Goal: Task Accomplishment & Management: Use online tool/utility

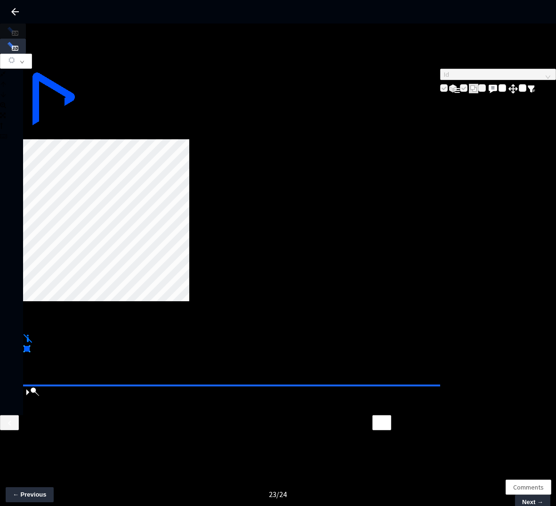
click at [83, 129] on div at bounding box center [53, 129] width 60 height 0
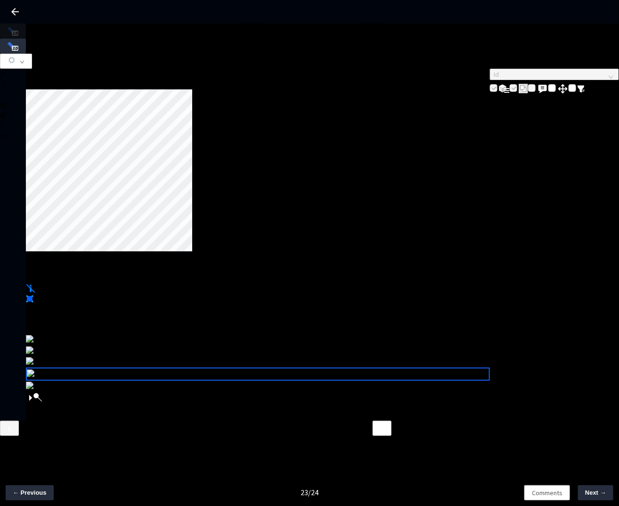
click at [55, 346] on img at bounding box center [40, 340] width 29 height 10
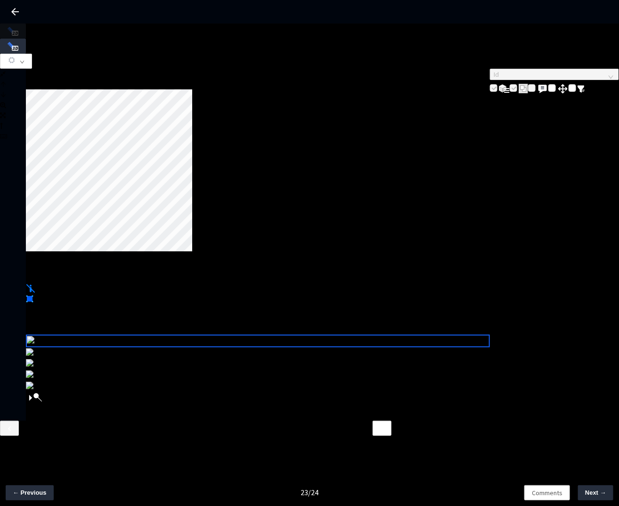
click at [26, 76] on div at bounding box center [26, 76] width 0 height 0
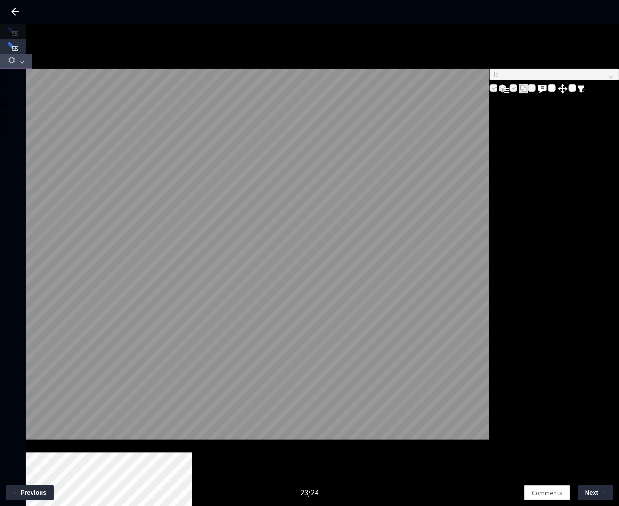
click at [24, 60] on icon "down" at bounding box center [22, 62] width 5 height 5
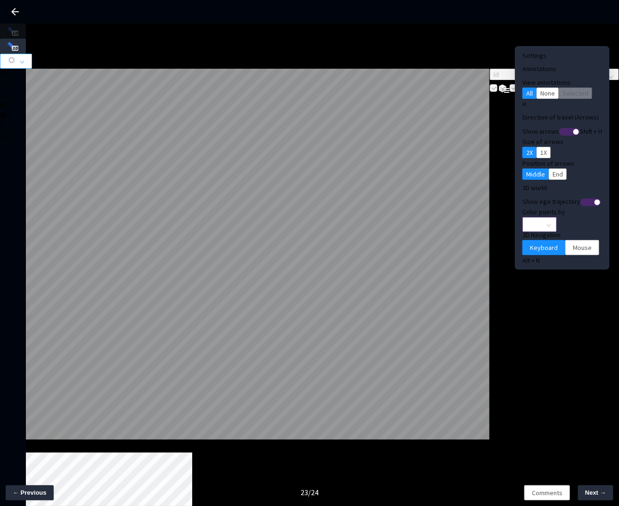
click at [528, 218] on span "None" at bounding box center [539, 225] width 23 height 14
click at [516, 244] on div "Point Intensity" at bounding box center [524, 238] width 43 height 11
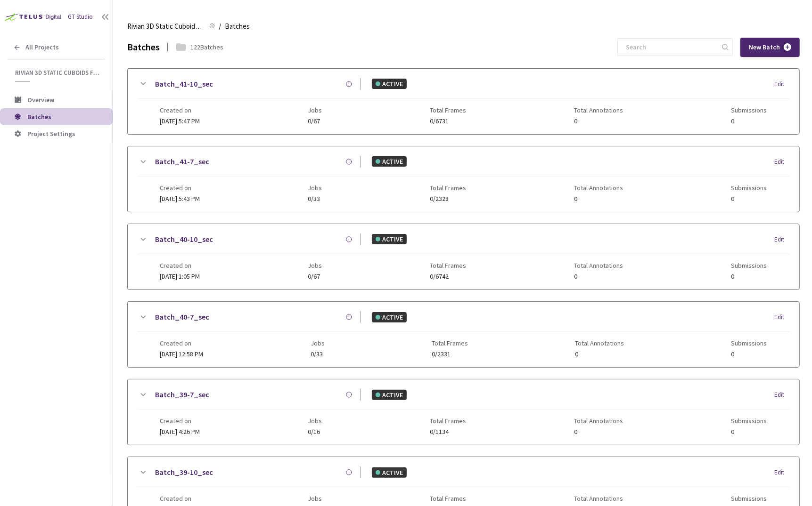
click at [47, 185] on div "GT Studio All Projects Rivian 3D Static Cuboids fixed[2024-25] Rivian 3D Static…" at bounding box center [56, 238] width 113 height 476
click at [92, 184] on div "GT Studio All Projects Rivian 3D Static Cuboids fixed[2024-25] Rivian 3D Static…" at bounding box center [56, 238] width 113 height 476
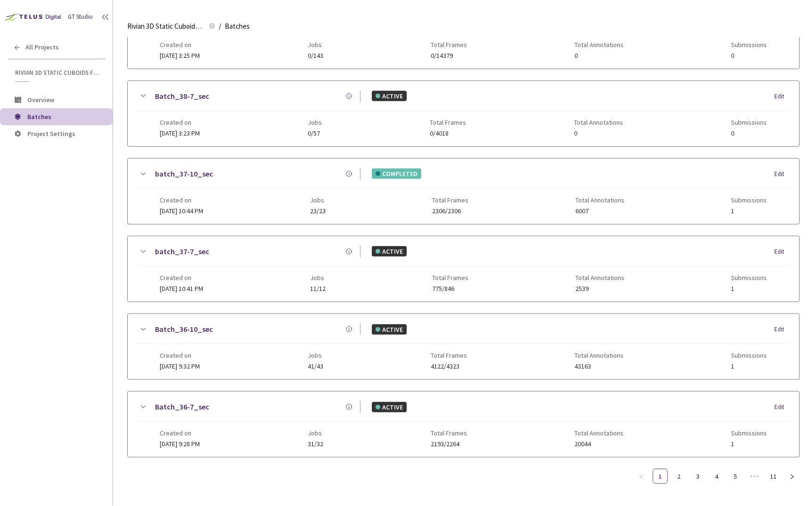
scroll to position [519, 0]
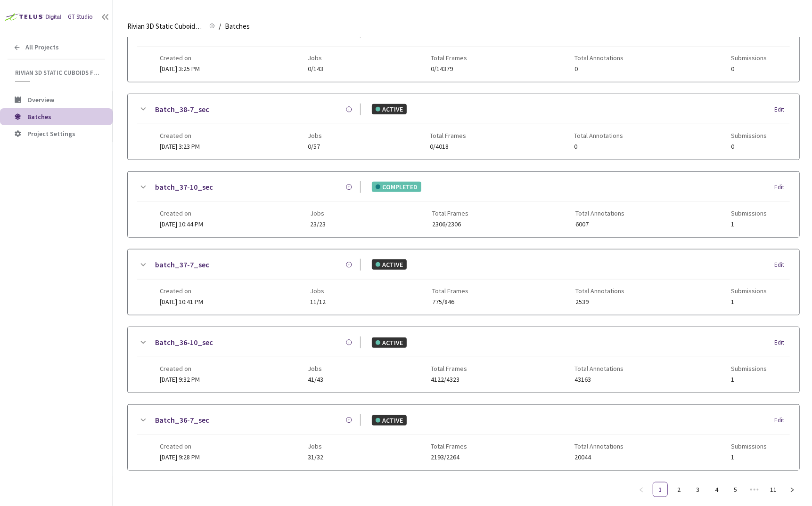
click at [167, 181] on link "batch_37-10_sec" at bounding box center [184, 187] width 58 height 12
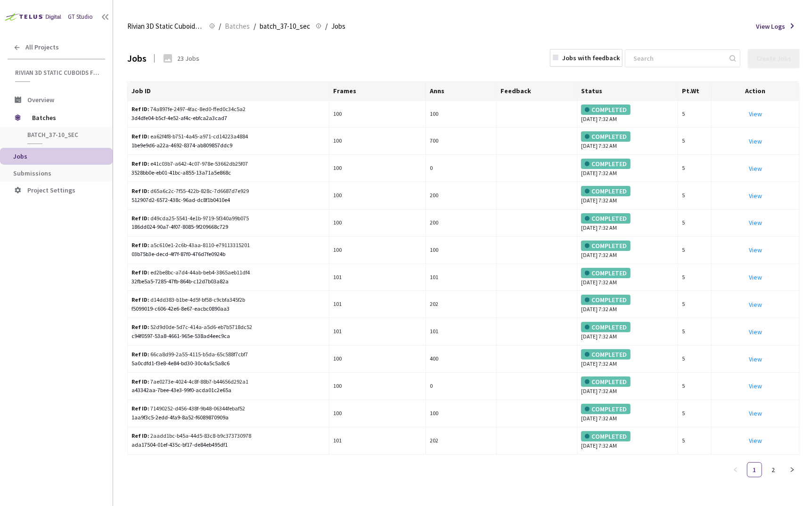
click at [40, 169] on span "Submissions" at bounding box center [32, 173] width 38 height 8
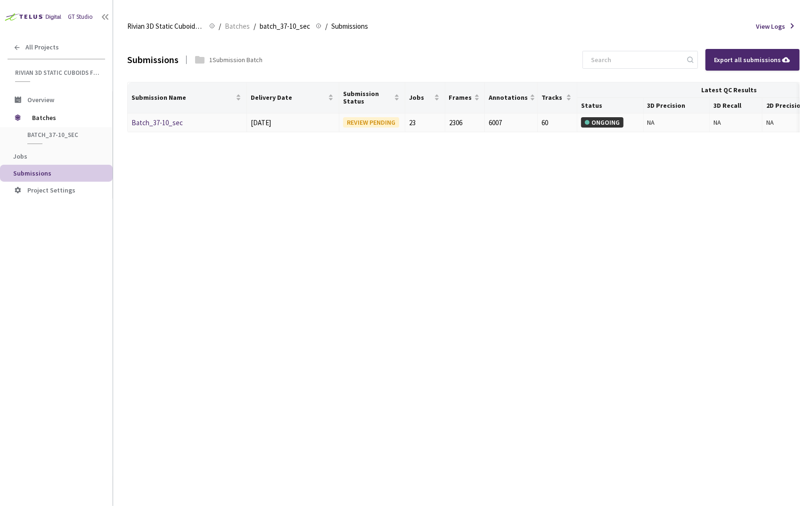
click at [171, 121] on link "Batch_37-10_sec" at bounding box center [156, 122] width 51 height 9
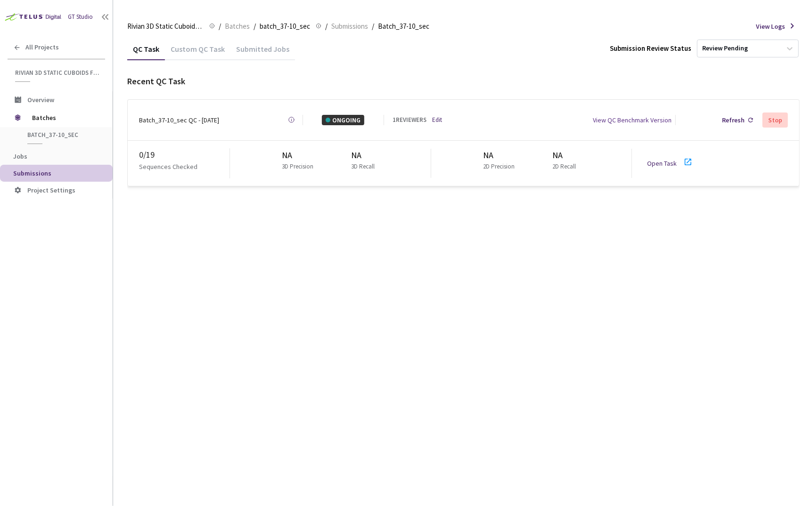
click at [656, 159] on link "Open Task" at bounding box center [662, 163] width 30 height 8
click at [436, 118] on link "Edit" at bounding box center [437, 119] width 10 height 9
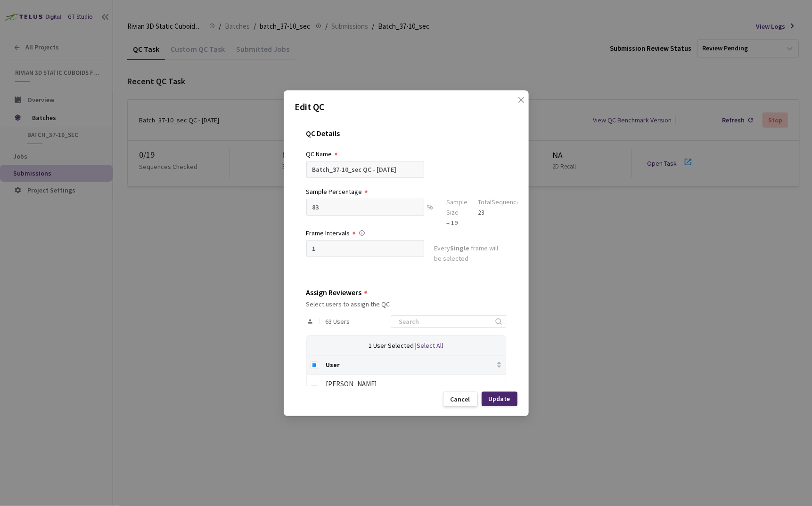
click at [135, 311] on div "Edit QC QC Details QC Name Batch_37-10_sec QC - 22 Sep, 2025 Sample Percentage …" at bounding box center [406, 253] width 812 height 506
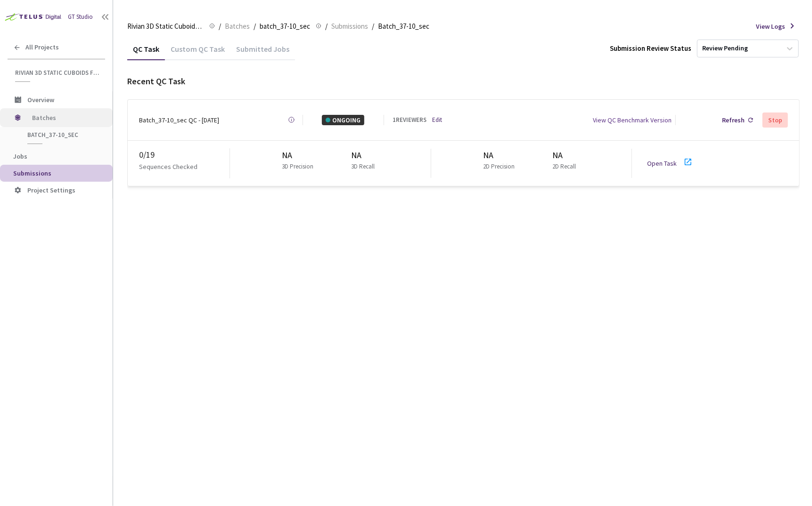
click at [65, 125] on span "Batches" at bounding box center [64, 117] width 65 height 19
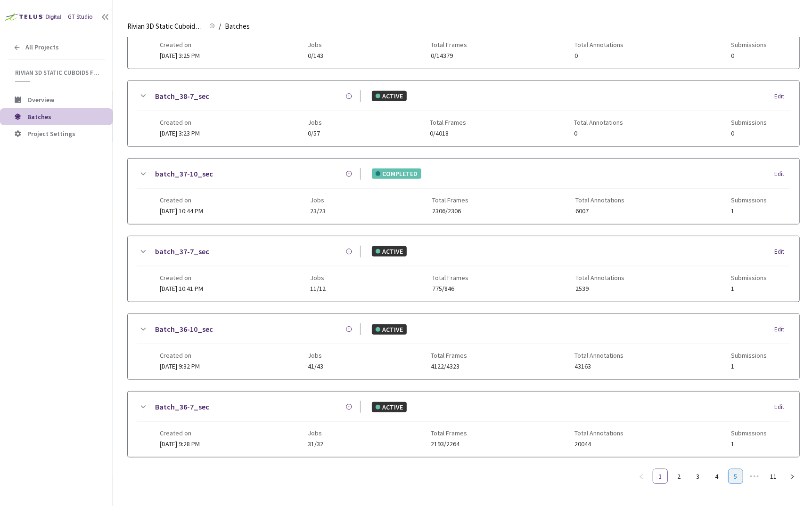
scroll to position [524, 0]
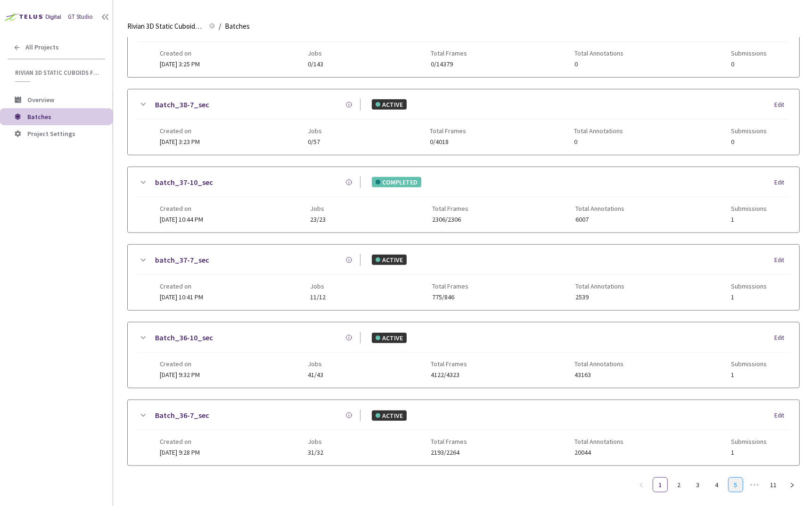
click at [728, 478] on link "5" at bounding box center [735, 485] width 14 height 14
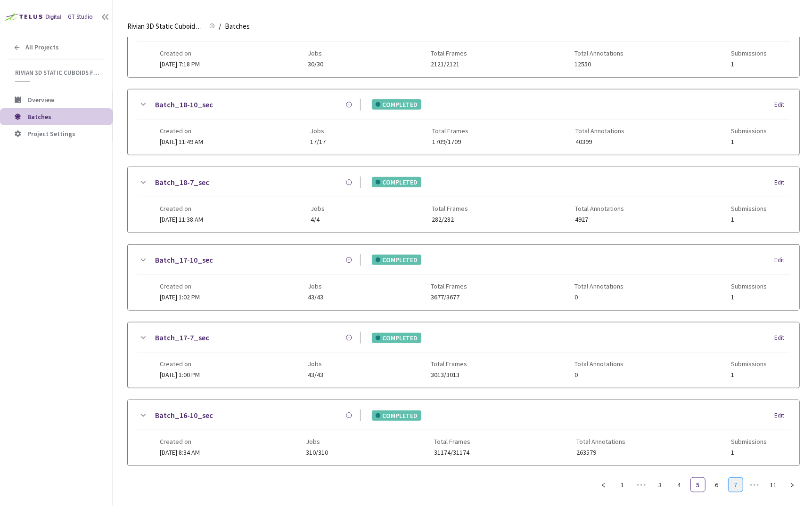
click at [738, 478] on link "7" at bounding box center [735, 485] width 14 height 14
click at [679, 481] on link "6" at bounding box center [679, 485] width 14 height 14
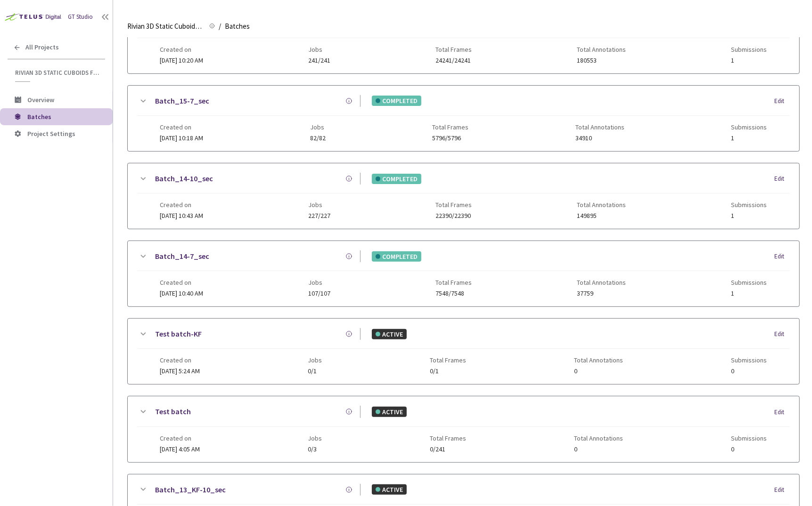
scroll to position [191, 0]
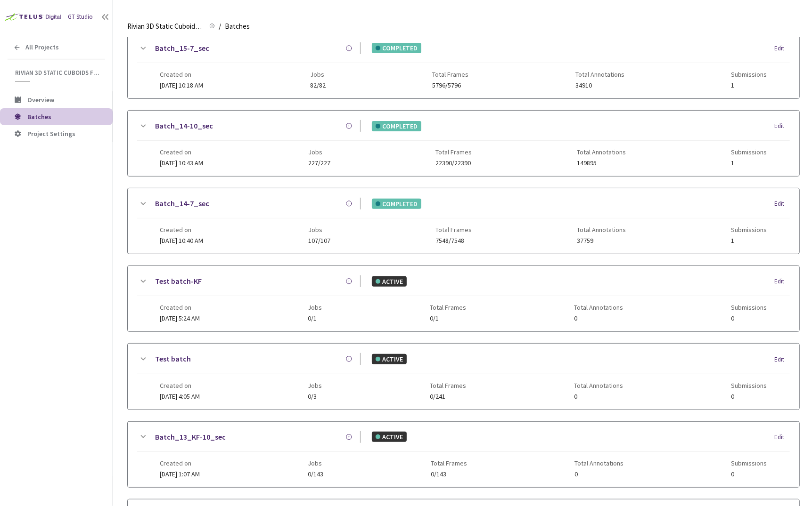
click at [100, 212] on div "GT Studio All Projects Rivian 3D Static Cuboids fixed[2024-25] Rivian 3D Static…" at bounding box center [56, 238] width 113 height 476
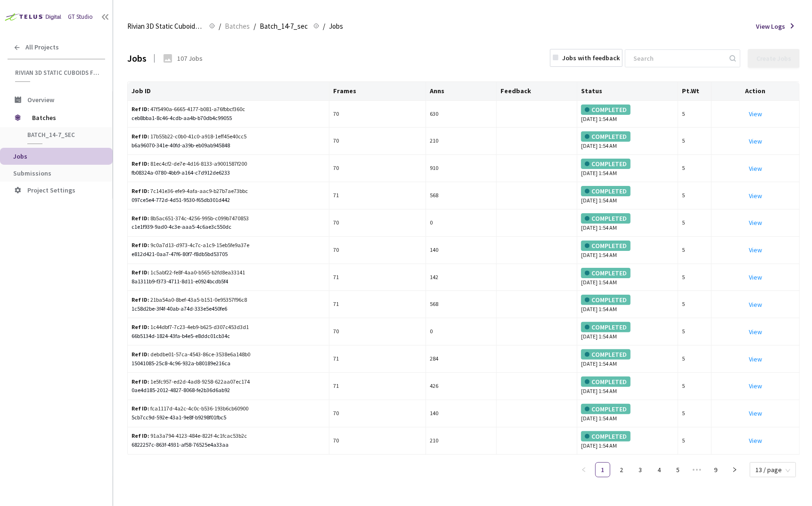
click at [73, 179] on li "Submissions" at bounding box center [56, 173] width 113 height 17
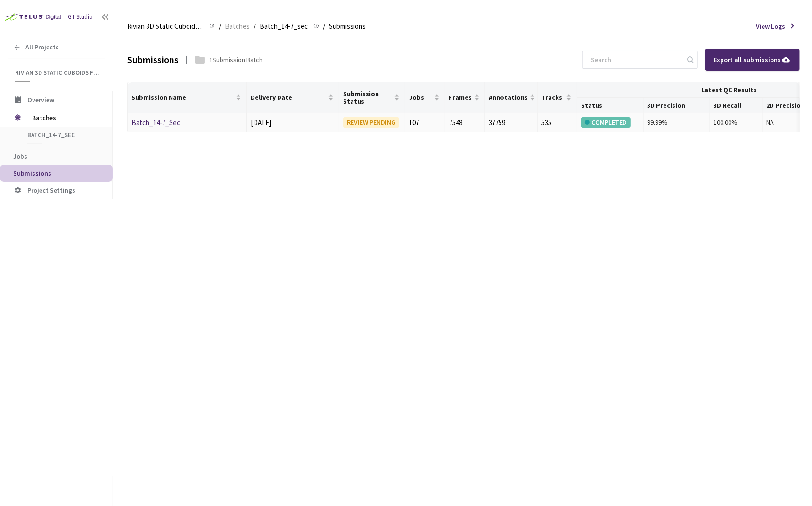
click at [156, 123] on link "Batch_14-7_Sec" at bounding box center [155, 122] width 49 height 9
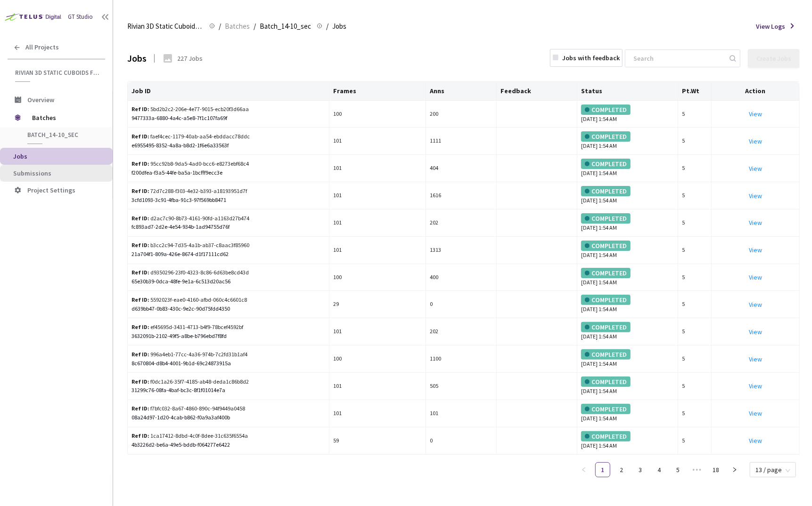
click at [46, 174] on span "Submissions" at bounding box center [32, 173] width 38 height 8
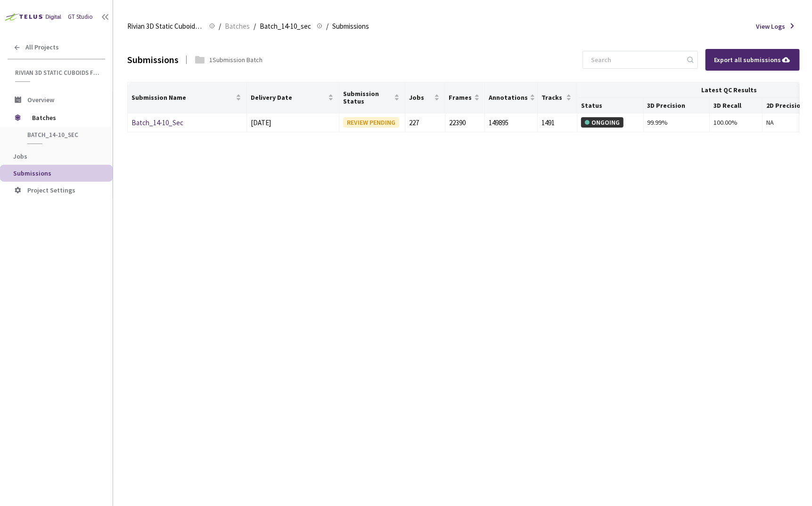
click at [232, 218] on div "Submissions 1 Submission Batch Export all submissions Submission Name Delivery …" at bounding box center [463, 272] width 672 height 469
click at [173, 132] on div "Submissions 1 Submission Batch Export all submissions Submission Name Delivery …" at bounding box center [463, 272] width 672 height 469
click at [168, 115] on td "Batch_14-10_Sec" at bounding box center [187, 123] width 119 height 19
click at [155, 120] on link "Batch_14-10_Sec" at bounding box center [157, 122] width 52 height 9
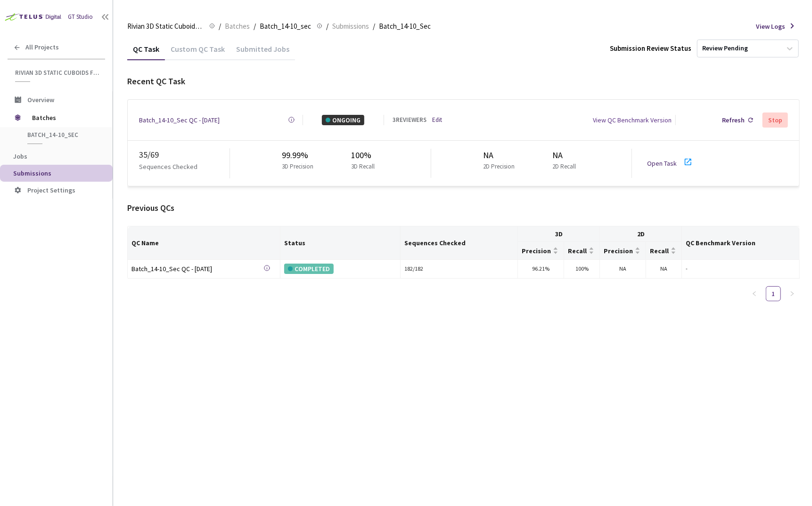
click at [223, 414] on div "QC Task Custom QC Task Submitted Jobs Submission Review Status Review Pending R…" at bounding box center [463, 272] width 672 height 469
click at [435, 117] on link "Edit" at bounding box center [437, 119] width 10 height 9
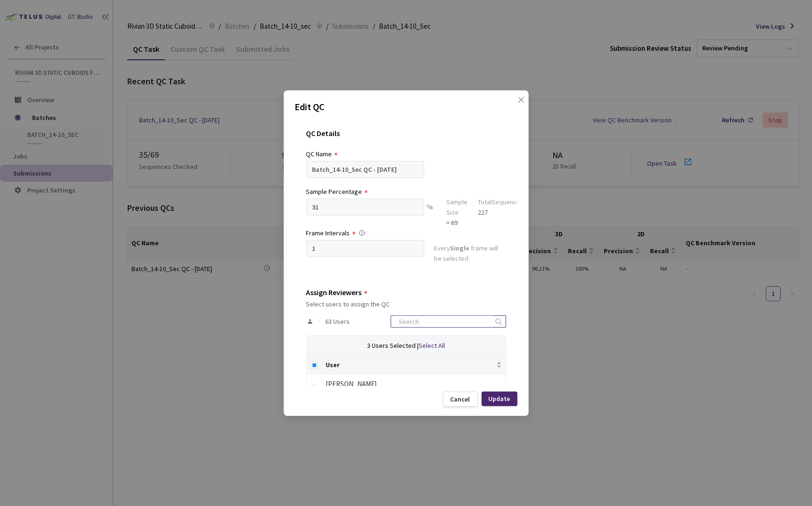
click at [433, 316] on input at bounding box center [443, 321] width 100 height 11
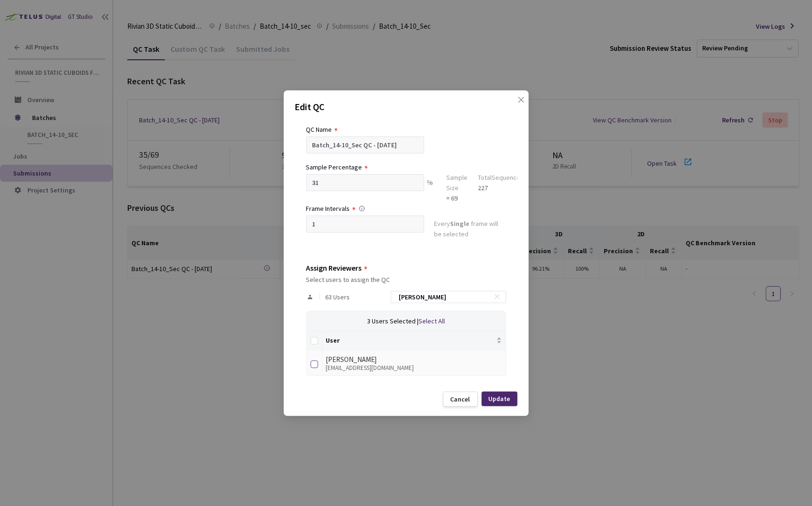
type input "anna"
click at [315, 365] on input "checkbox" at bounding box center [314, 365] width 8 height 8
checkbox input "true"
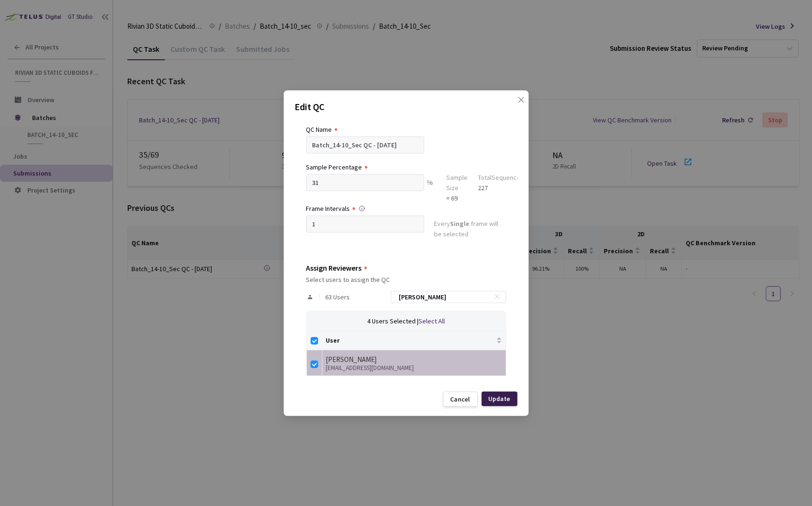
click at [496, 396] on div "Update" at bounding box center [500, 399] width 22 height 8
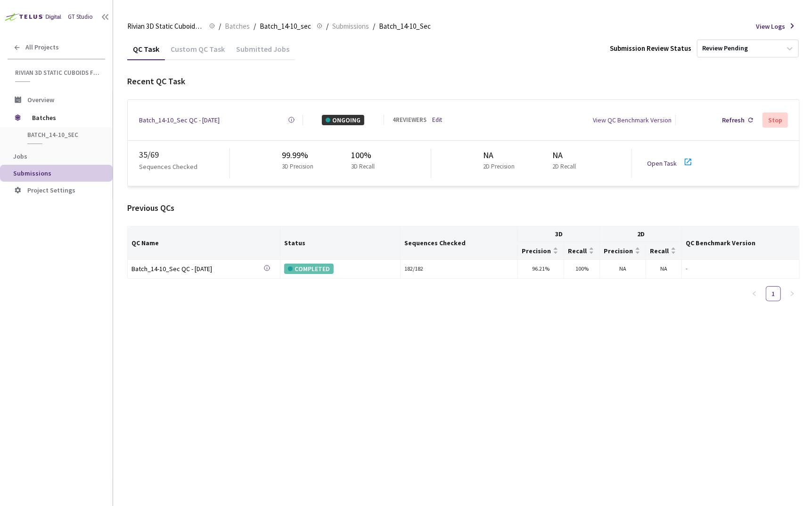
click at [496, 396] on div "QC Task Custom QC Task Submitted Jobs Submission Review Status Review Pending R…" at bounding box center [463, 272] width 672 height 469
click at [670, 160] on link "Open Task" at bounding box center [662, 163] width 30 height 8
click at [668, 159] on link "Open Task" at bounding box center [662, 163] width 30 height 8
click at [74, 116] on span "Batches" at bounding box center [64, 117] width 65 height 19
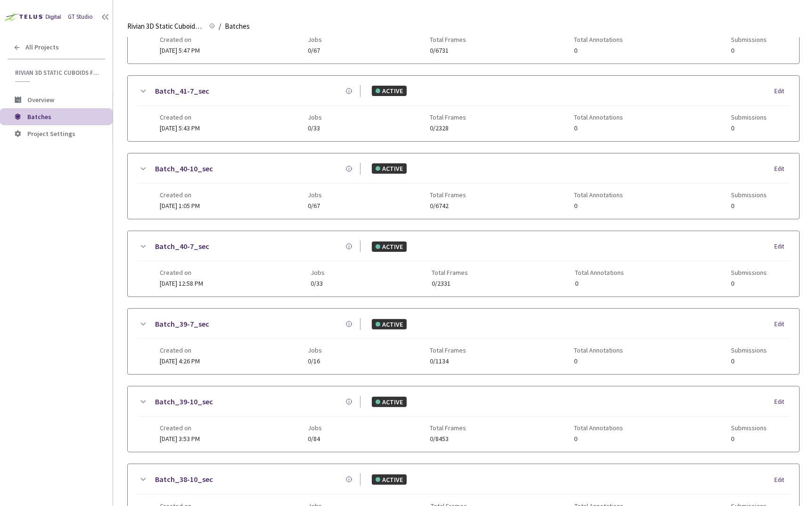
scroll to position [108, 0]
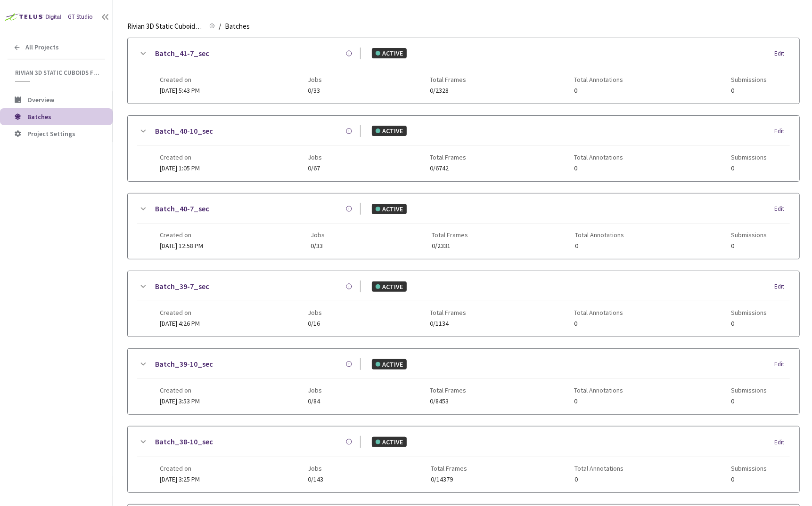
click at [71, 286] on div "GT Studio All Projects Rivian 3D Static Cuboids fixed[2024-25] Rivian 3D Static…" at bounding box center [56, 238] width 113 height 476
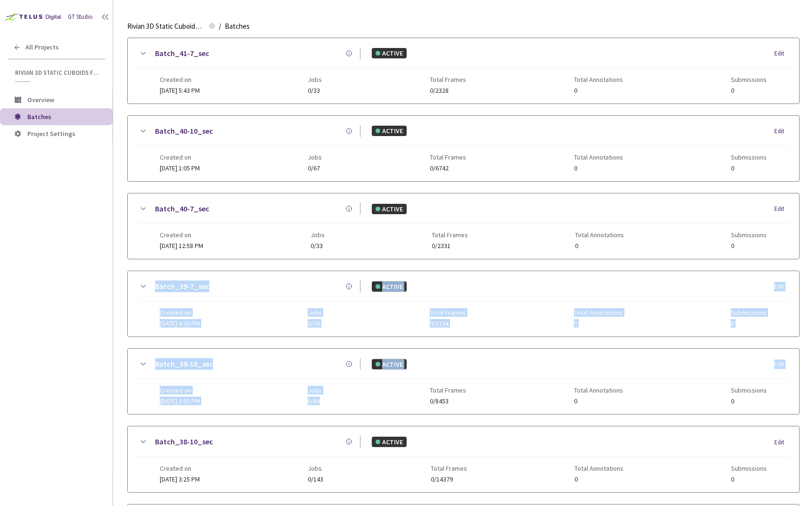
drag, startPoint x: 128, startPoint y: 281, endPoint x: 350, endPoint y: 403, distance: 253.2
click at [350, 403] on div "Batch_41-10_sec ACTIVE Edit Created on [DATE] 5:47 PM Jobs 0/67 Total Frames 0/…" at bounding box center [463, 421] width 672 height 922
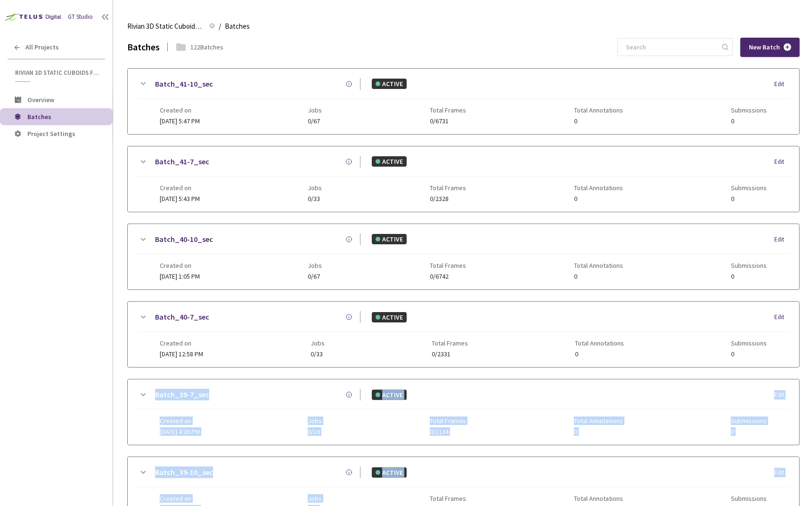
scroll to position [179, 0]
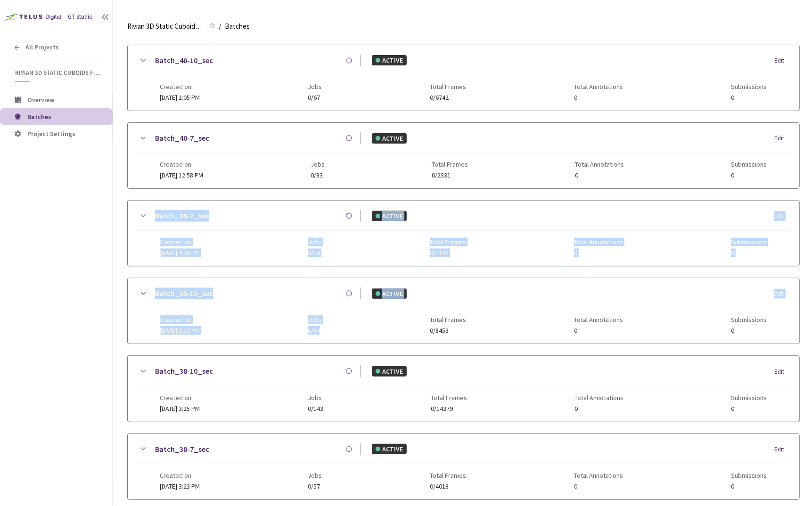
click at [89, 260] on div "GT Studio All Projects Rivian 3D Static Cuboids fixed[2024-25] Rivian 3D Static…" at bounding box center [56, 238] width 113 height 476
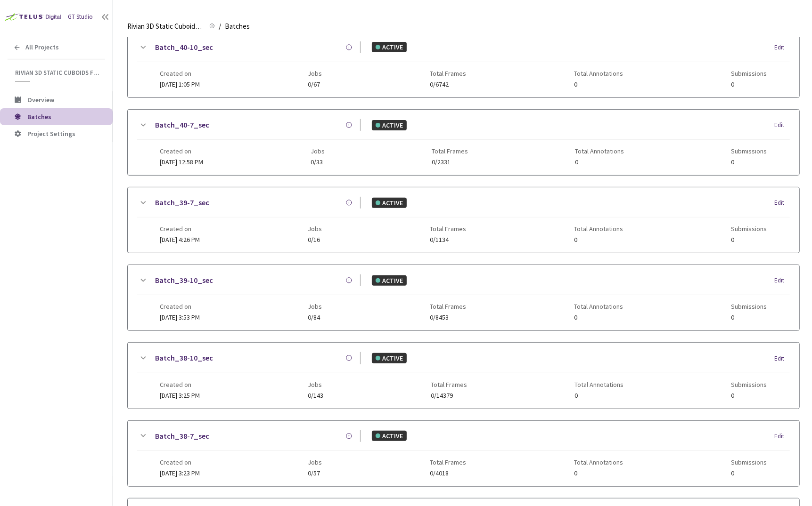
scroll to position [179, 0]
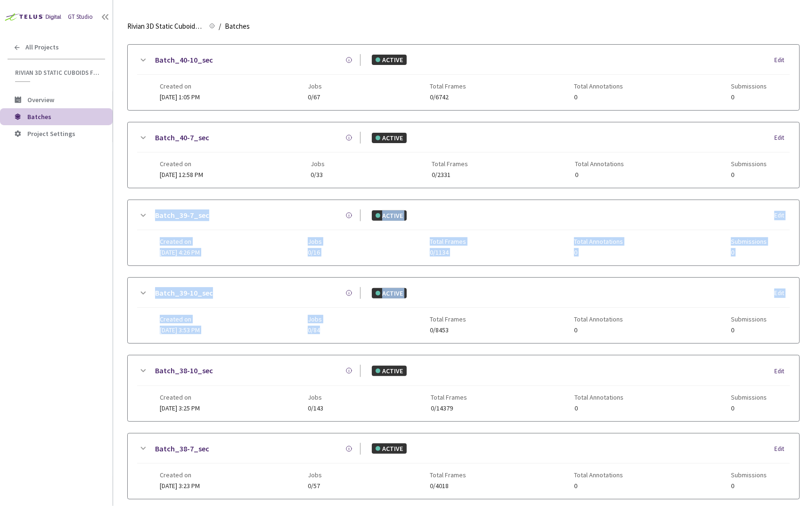
drag, startPoint x: 132, startPoint y: 207, endPoint x: 351, endPoint y: 329, distance: 251.0
click at [351, 329] on div "Batch_41-10_sec ACTIVE Edit Created on [DATE] 5:47 PM Jobs 0/67 Total Frames 0/…" at bounding box center [463, 350] width 672 height 922
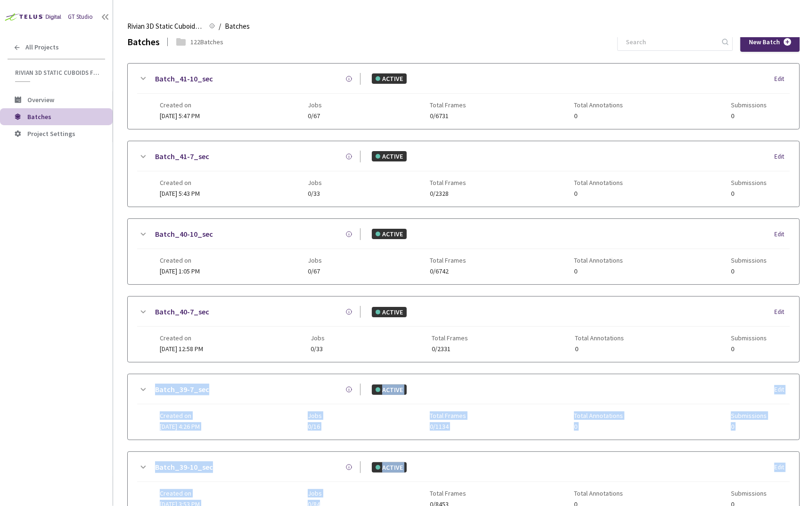
scroll to position [0, 0]
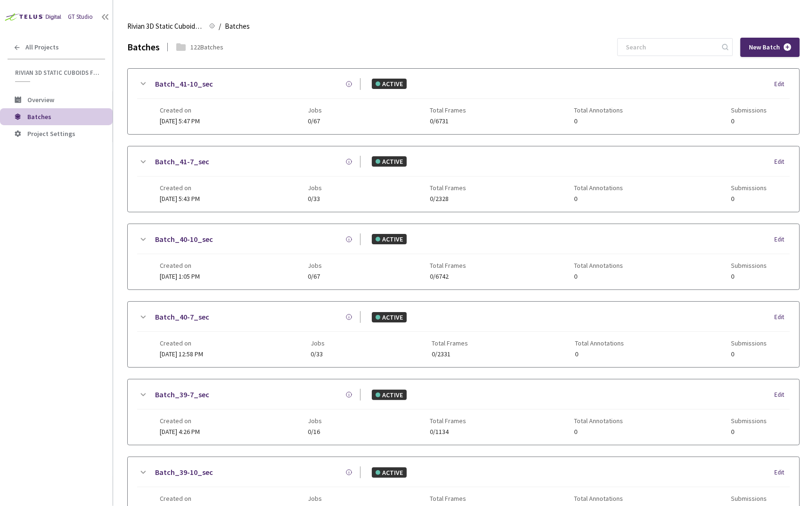
click at [28, 292] on div "GT Studio All Projects Rivian 3D Static Cuboids fixed[2024-25] Rivian 3D Static…" at bounding box center [56, 238] width 113 height 476
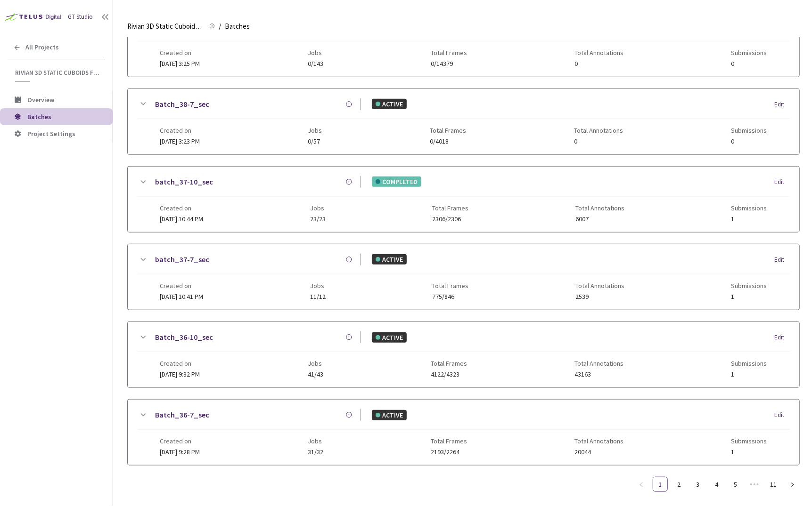
scroll to position [532, 0]
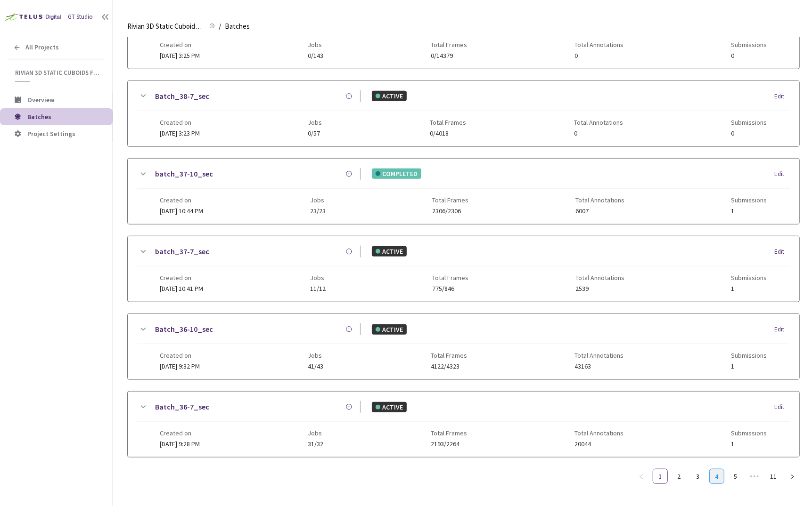
click at [718, 470] on link "4" at bounding box center [716, 477] width 14 height 14
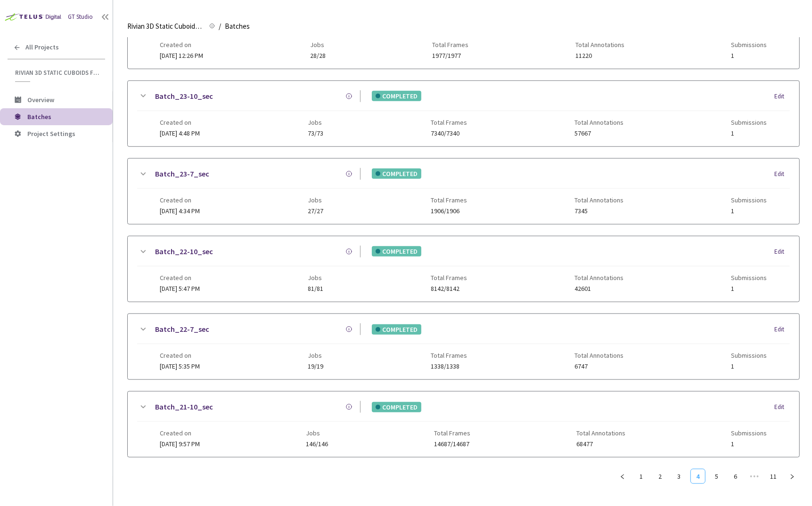
scroll to position [524, 0]
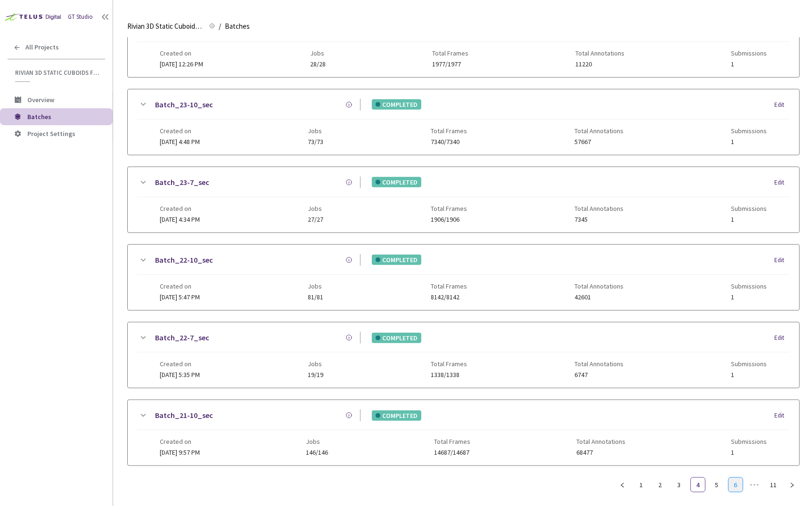
click at [734, 480] on link "6" at bounding box center [735, 485] width 14 height 14
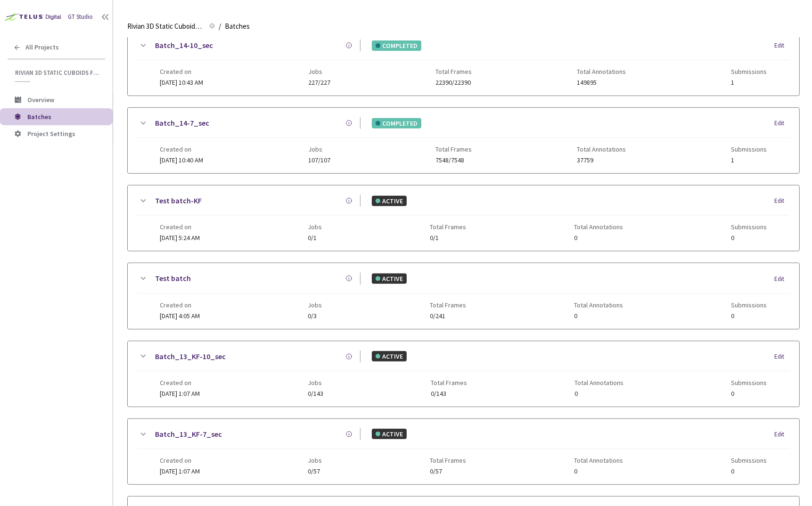
scroll to position [17, 0]
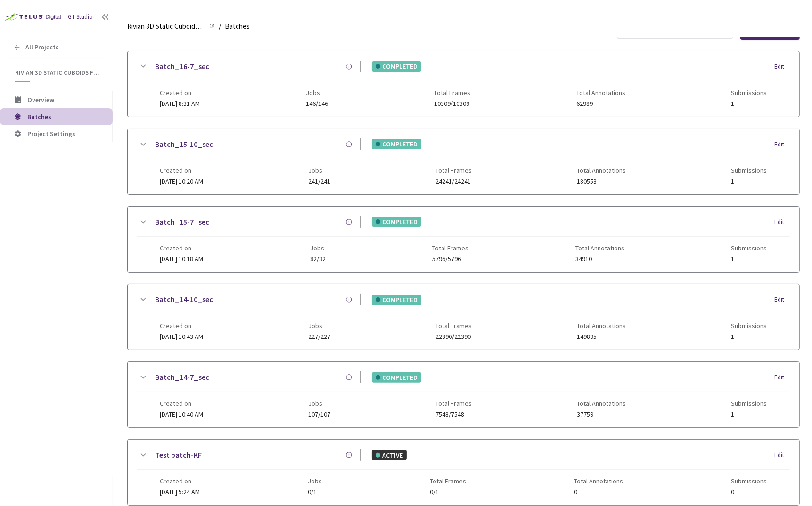
click at [180, 301] on link "Batch_14-10_sec" at bounding box center [184, 300] width 58 height 12
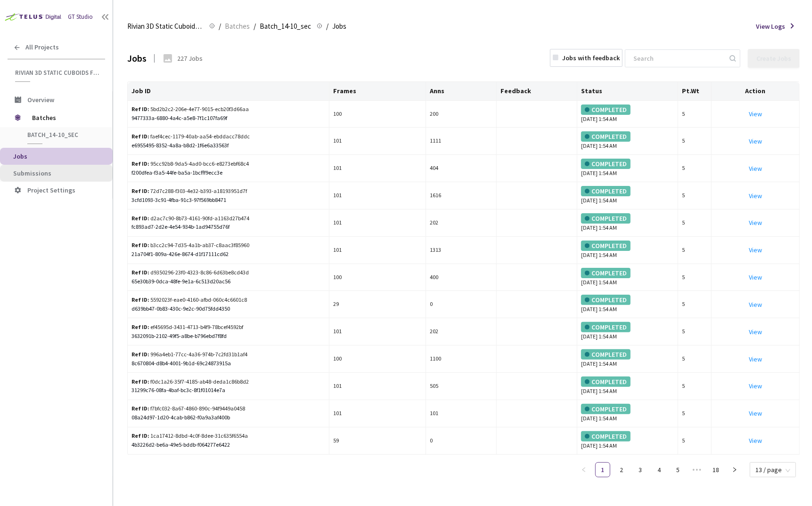
click at [82, 174] on span "Submissions" at bounding box center [59, 174] width 92 height 8
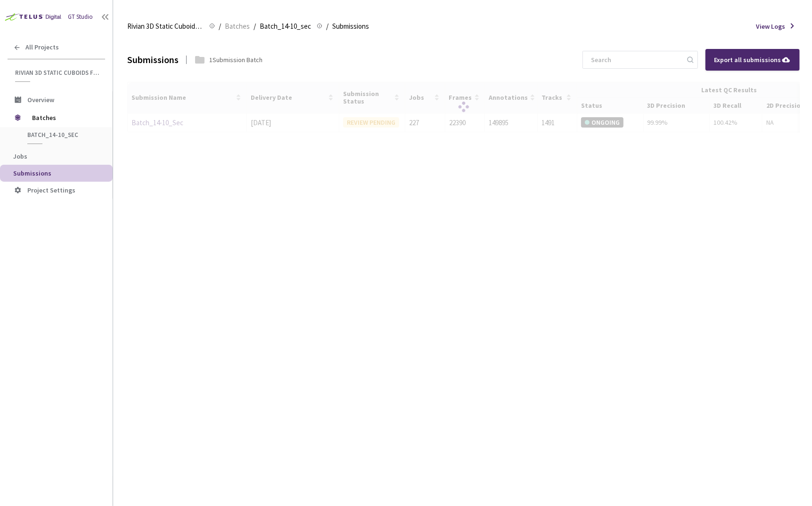
click at [168, 123] on div at bounding box center [463, 107] width 672 height 51
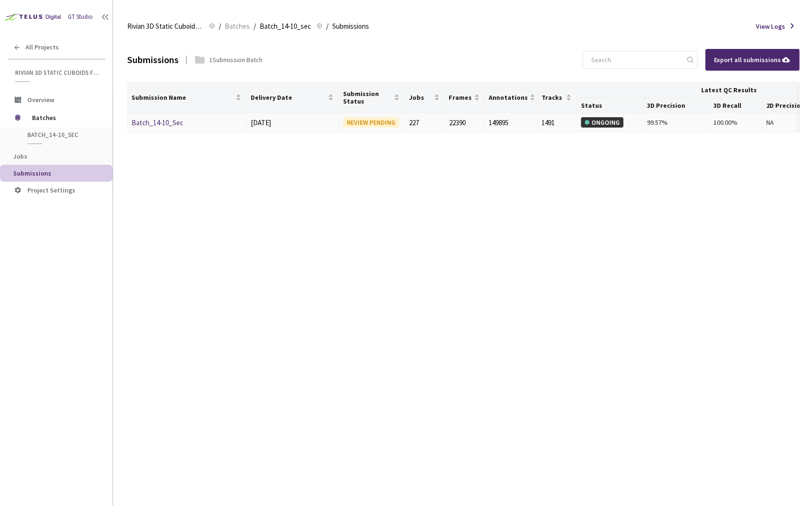
click at [168, 123] on link "Batch_14-10_Sec" at bounding box center [157, 122] width 52 height 9
